Goal: Find specific page/section: Find specific page/section

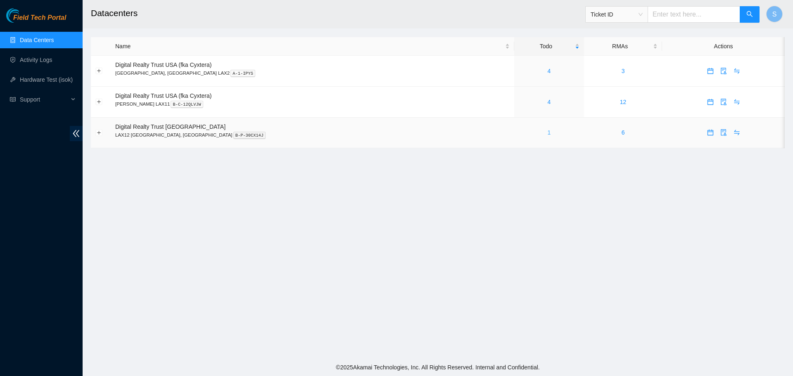
click at [547, 132] on link "1" at bounding box center [548, 132] width 3 height 7
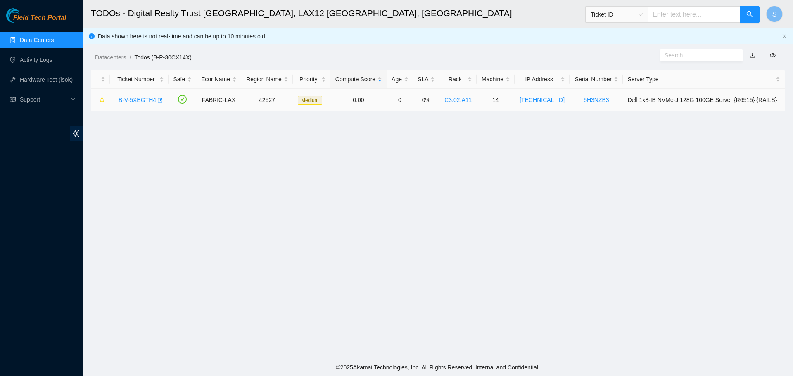
click at [133, 101] on link "B-V-5XEGTH4" at bounding box center [138, 100] width 38 height 7
